Goal: Task Accomplishment & Management: Manage account settings

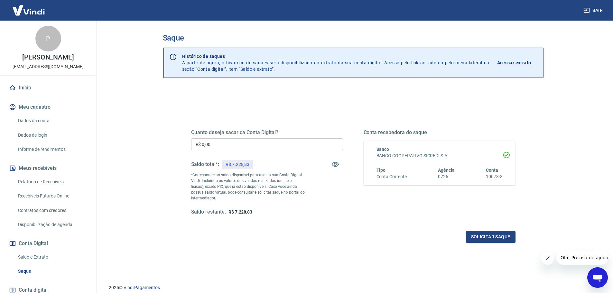
click at [337, 141] on input "R$ 0,00" at bounding box center [267, 144] width 152 height 12
type input "R$ 6.057,14"
click at [486, 238] on button "Solicitar saque" at bounding box center [491, 237] width 50 height 12
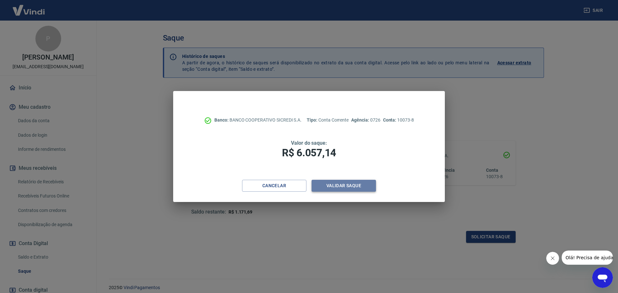
click at [341, 187] on button "Validar saque" at bounding box center [344, 186] width 64 height 12
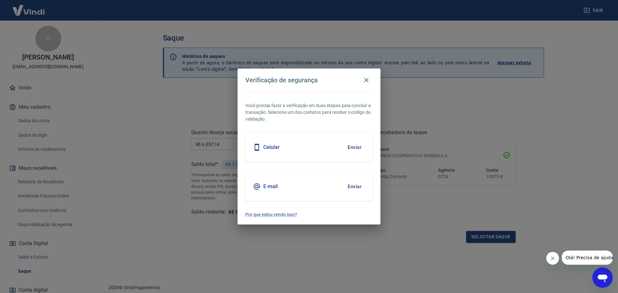
click at [353, 146] on button "Enviar" at bounding box center [354, 148] width 21 height 14
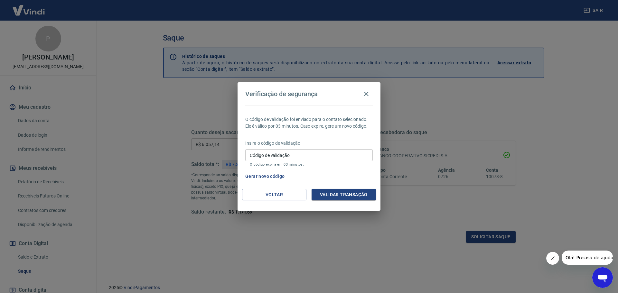
click at [338, 154] on input "Código de validação" at bounding box center [308, 155] width 127 height 12
type input "883730"
click at [336, 193] on button "Validar transação" at bounding box center [344, 195] width 64 height 12
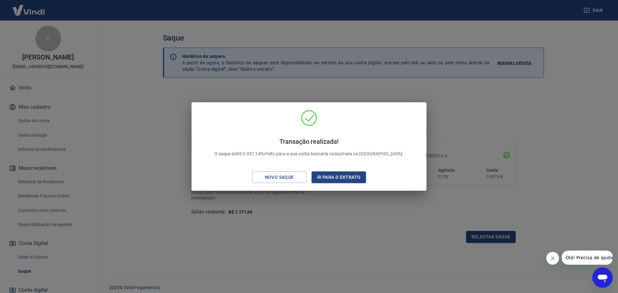
click at [300, 203] on div "Transação realizada! O saque de R$ 6.057,14 foi feito para a sua conta bancária…" at bounding box center [309, 146] width 618 height 293
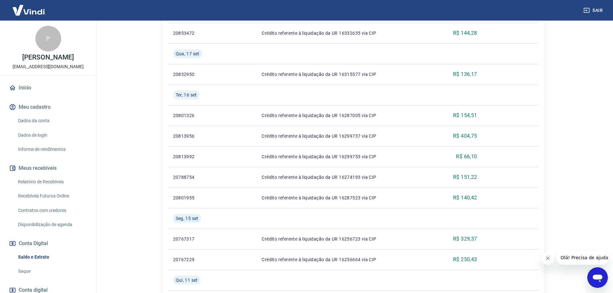
click at [600, 12] on button "Sair" at bounding box center [593, 11] width 23 height 12
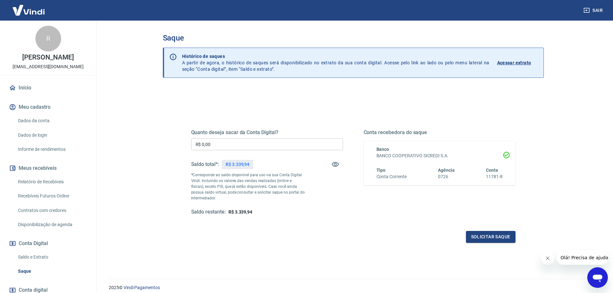
click at [276, 142] on input "R$ 0,00" at bounding box center [267, 144] width 152 height 12
type input "R$ 2.402,69"
click at [482, 238] on button "Solicitar saque" at bounding box center [491, 237] width 50 height 12
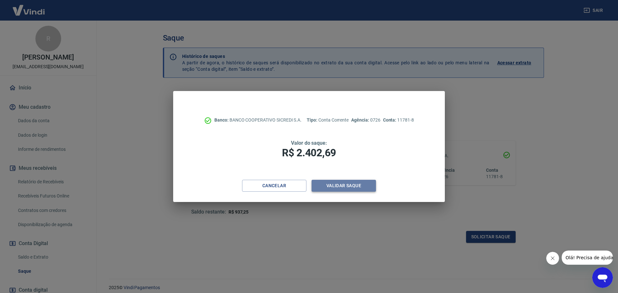
click at [357, 186] on button "Validar saque" at bounding box center [344, 186] width 64 height 12
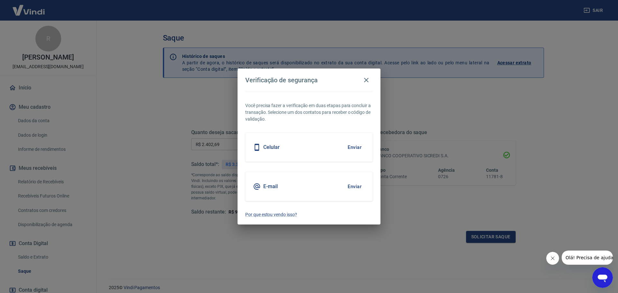
click at [356, 149] on button "Enviar" at bounding box center [354, 148] width 21 height 14
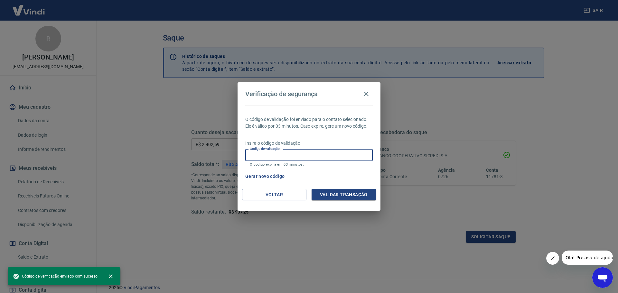
click at [371, 155] on input "Código de validação" at bounding box center [308, 155] width 127 height 12
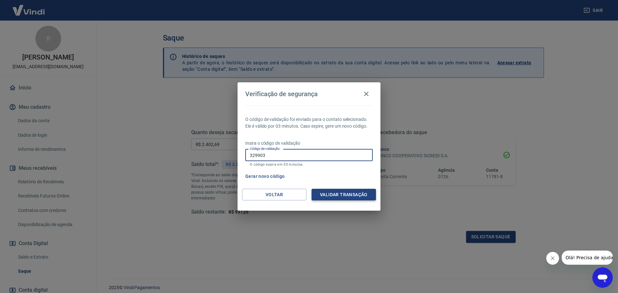
type input "329903"
click at [332, 198] on button "Validar transação" at bounding box center [344, 195] width 64 height 12
